Goal: Information Seeking & Learning: Learn about a topic

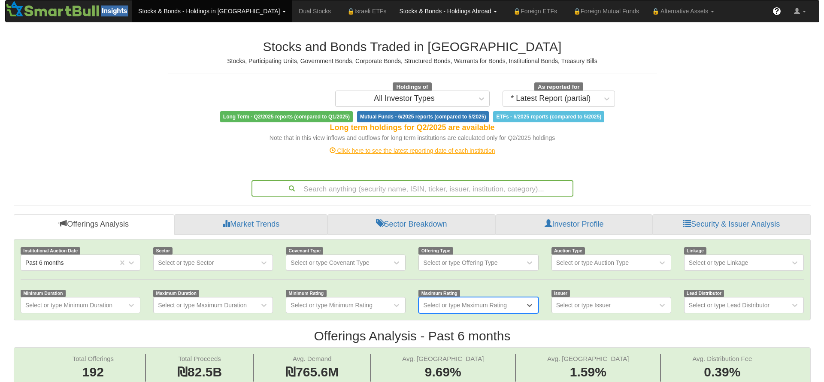
scroll to position [14, 778]
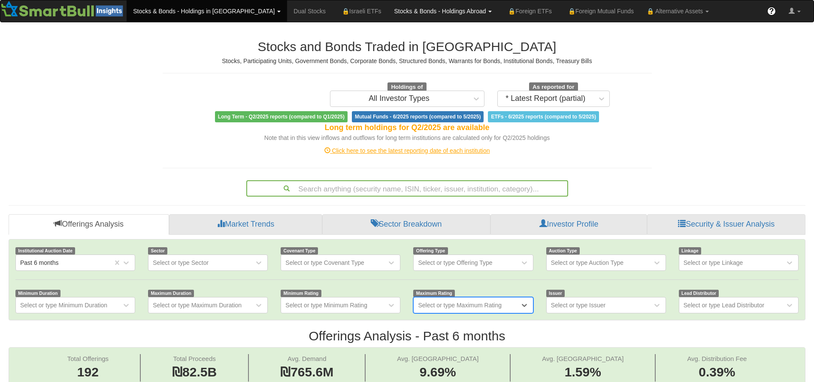
click at [402, 10] on link "Stocks & Bonds - Holdings Abroad" at bounding box center [443, 10] width 111 height 21
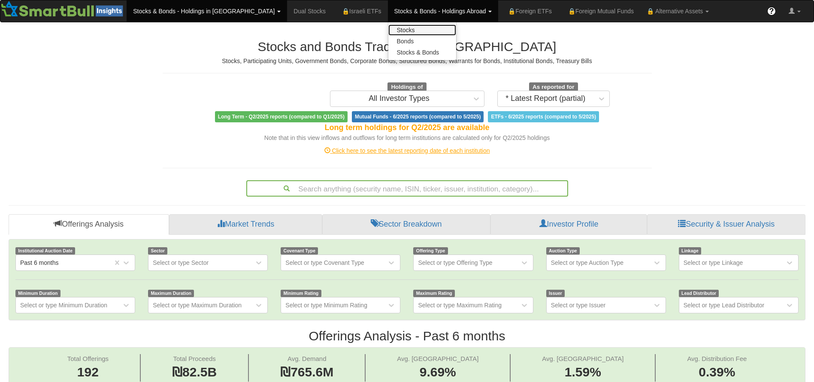
click at [388, 26] on link "Stocks" at bounding box center [422, 29] width 68 height 11
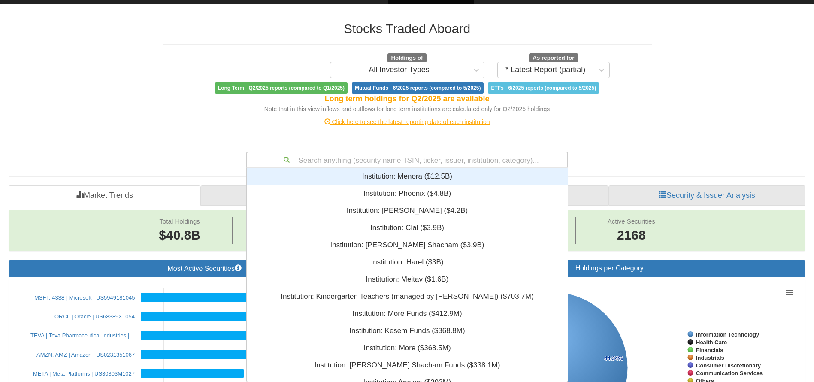
scroll to position [204, 311]
click at [424, 168] on div "Search anything (security name, ISIN, ticker, issuer, institution, category)...…" at bounding box center [407, 159] width 322 height 16
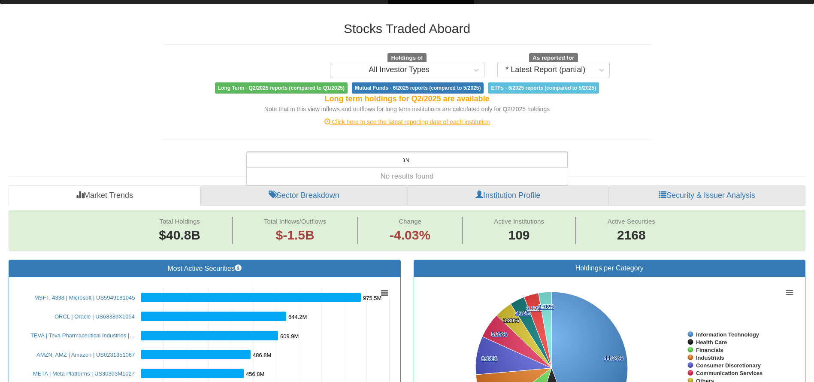
type input "צ"
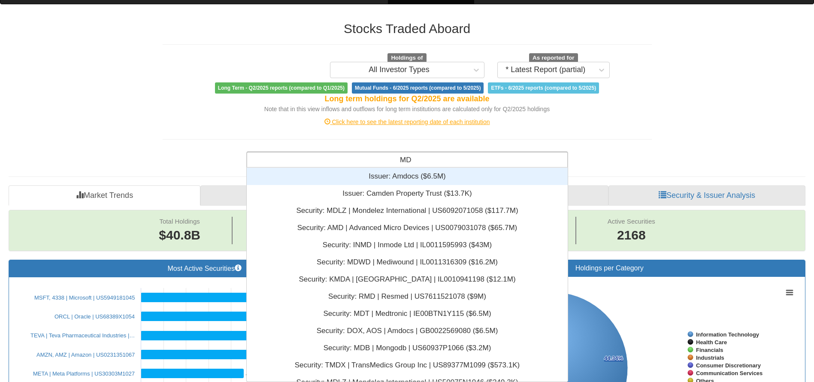
type input "MDW"
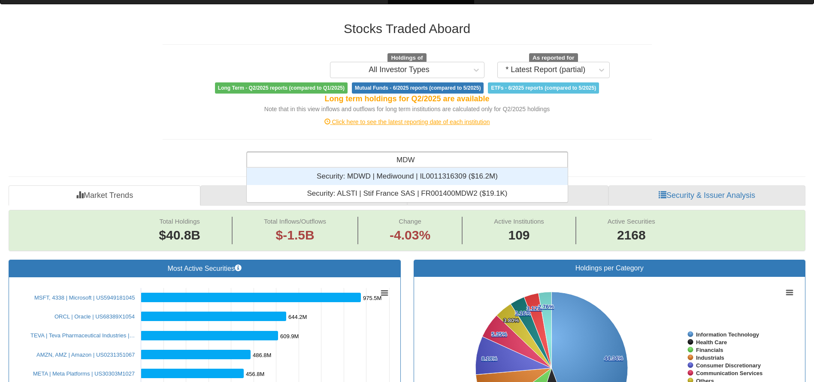
click at [424, 175] on div "Security: ‎MDWD | Mediwound | IL0011316309 ‎($16.2M)‏" at bounding box center [407, 176] width 321 height 17
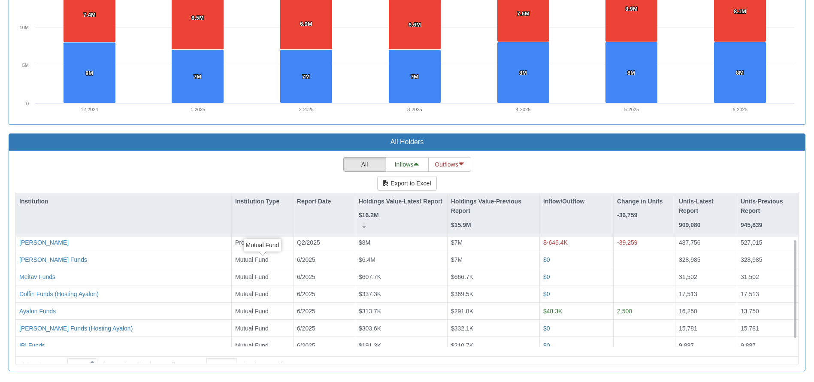
scroll to position [10, 0]
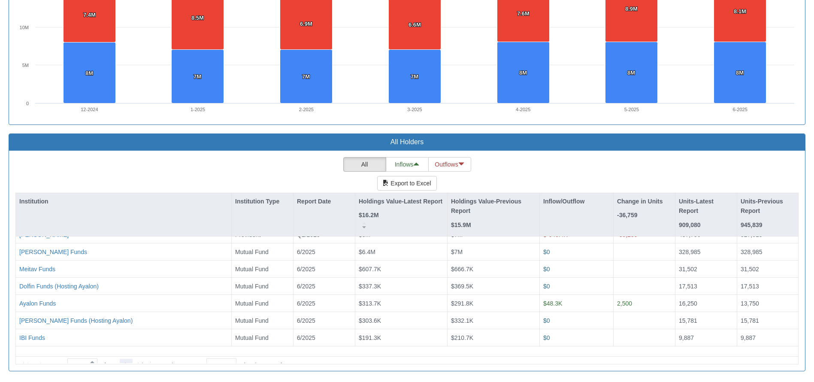
click at [127, 360] on icon at bounding box center [126, 365] width 10 height 10
type input "2"
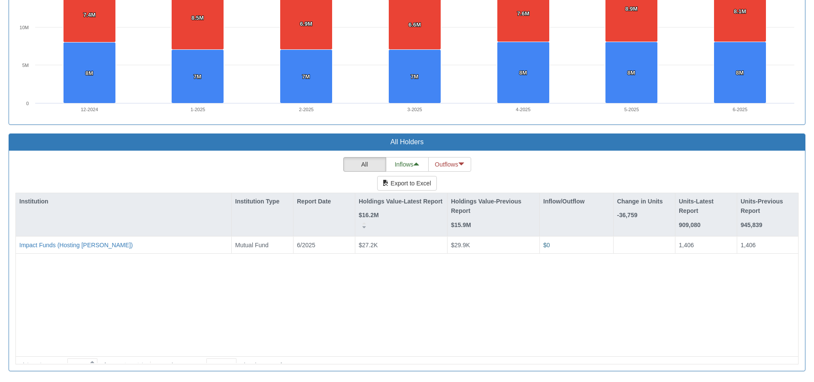
scroll to position [0, 0]
